Goal: Transaction & Acquisition: Purchase product/service

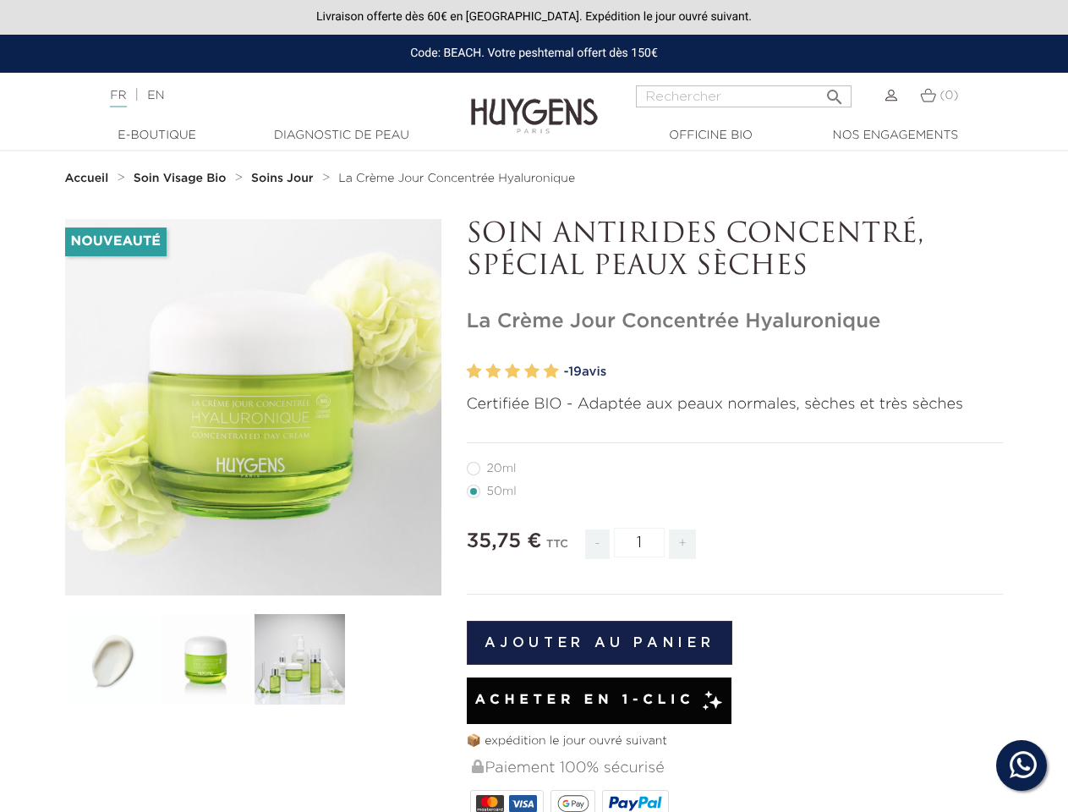
click at [534, 406] on p "Certifiée BIO - Adaptée aux peaux normales, sèches et très sèches" at bounding box center [735, 404] width 537 height 23
click at [743, 96] on input "Rechercher" at bounding box center [744, 96] width 216 height 22
click at [112, 659] on img at bounding box center [112, 659] width 94 height 94
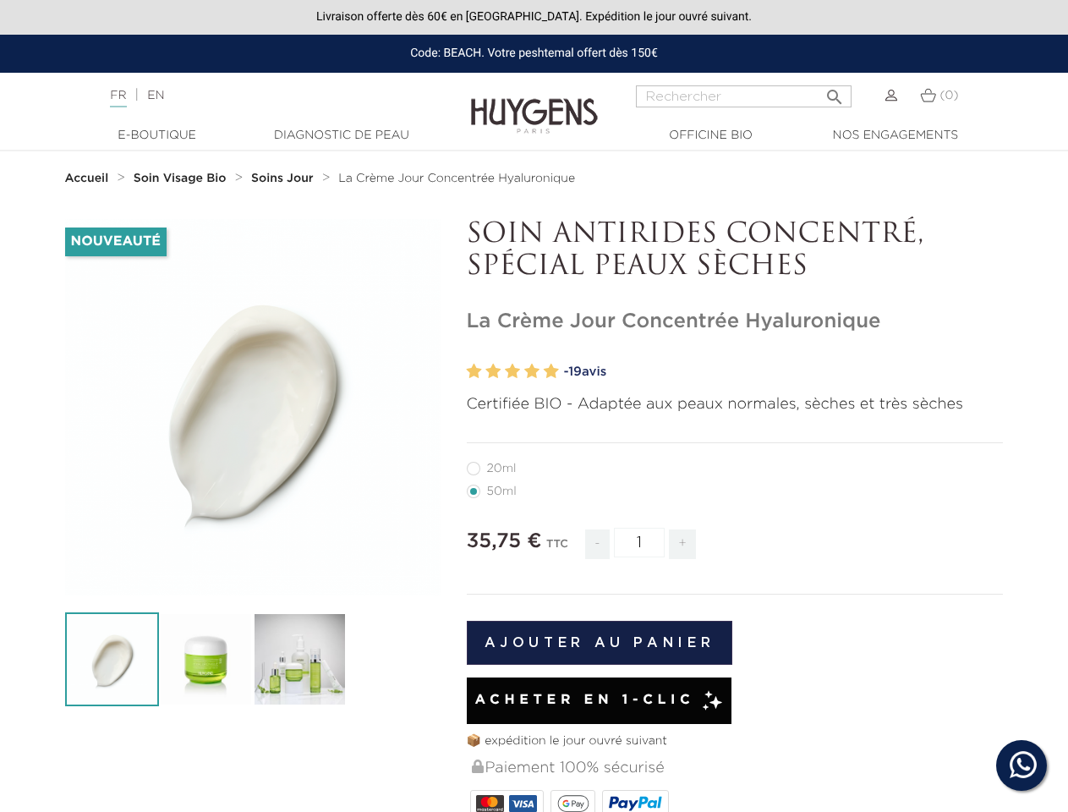
click at [206, 659] on div "Nouveauté   " at bounding box center [534, 735] width 964 height 1033
click at [299, 659] on div "Nouveauté   " at bounding box center [534, 735] width 964 height 1033
click at [0, 462] on section "Nouveauté   " at bounding box center [534, 748] width 1068 height 1058
click at [0, 485] on section "Nouveauté   " at bounding box center [534, 748] width 1068 height 1058
click at [639, 542] on input "1" at bounding box center [639, 543] width 51 height 30
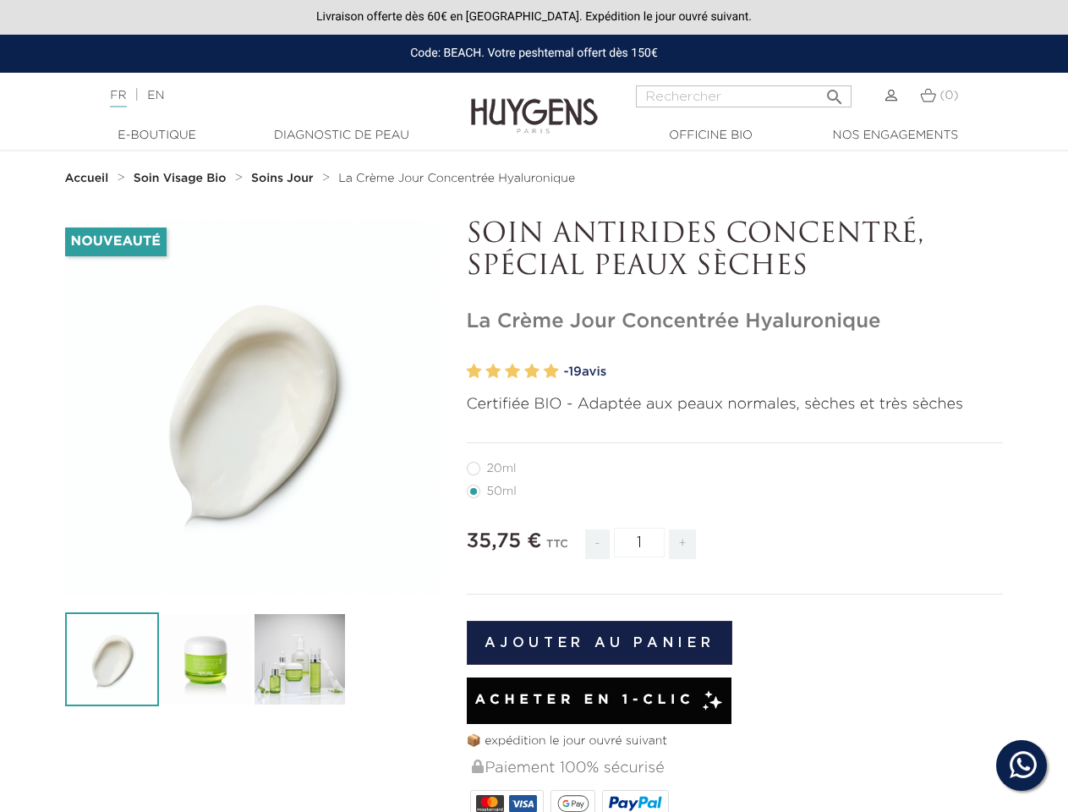
click at [600, 643] on button "Ajouter au panier" at bounding box center [600, 643] width 266 height 44
